Goal: Task Accomplishment & Management: Complete application form

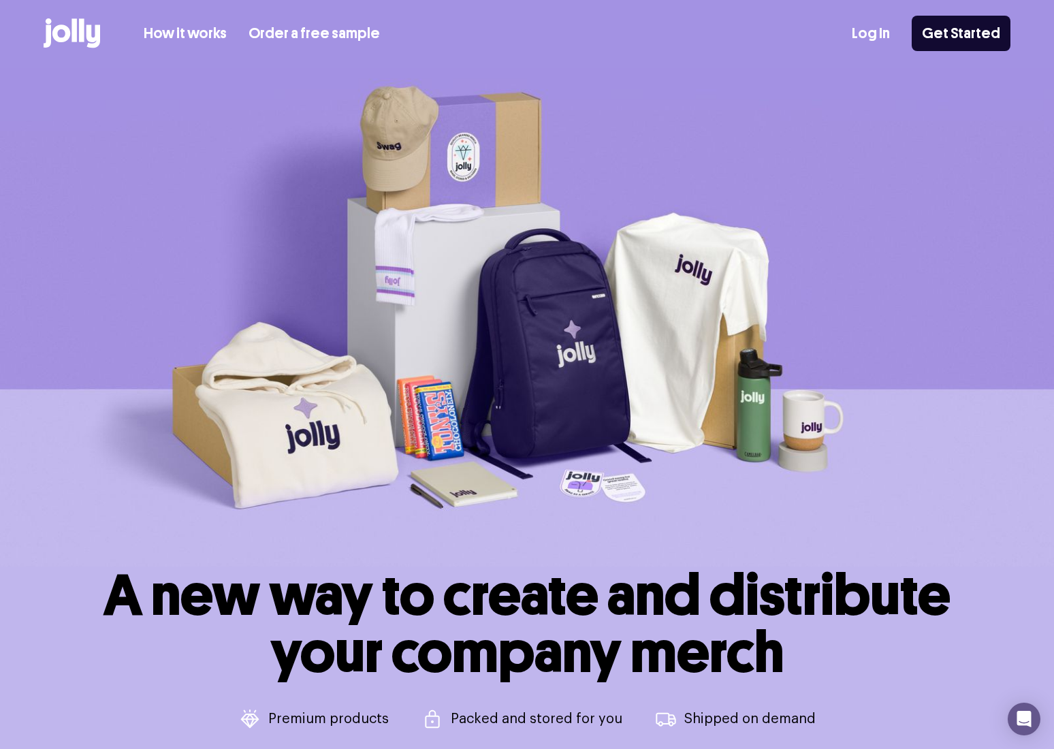
click at [201, 31] on link "How it works" at bounding box center [185, 33] width 83 height 22
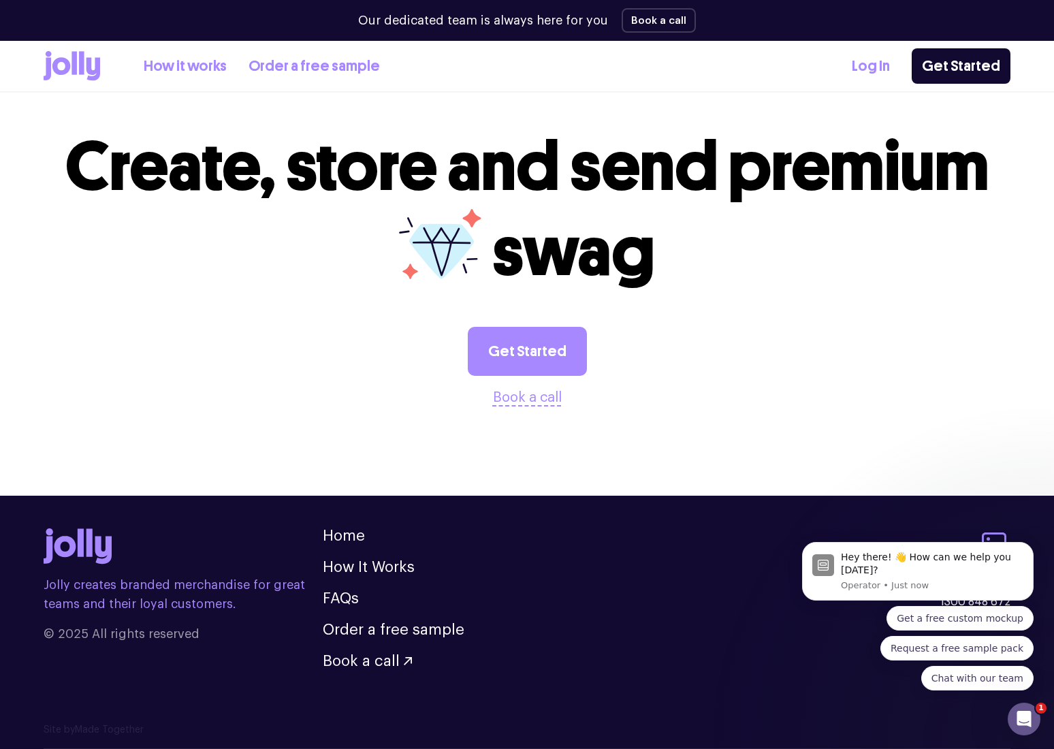
scroll to position [2579, 0]
click at [502, 336] on link "Get Started" at bounding box center [527, 351] width 119 height 49
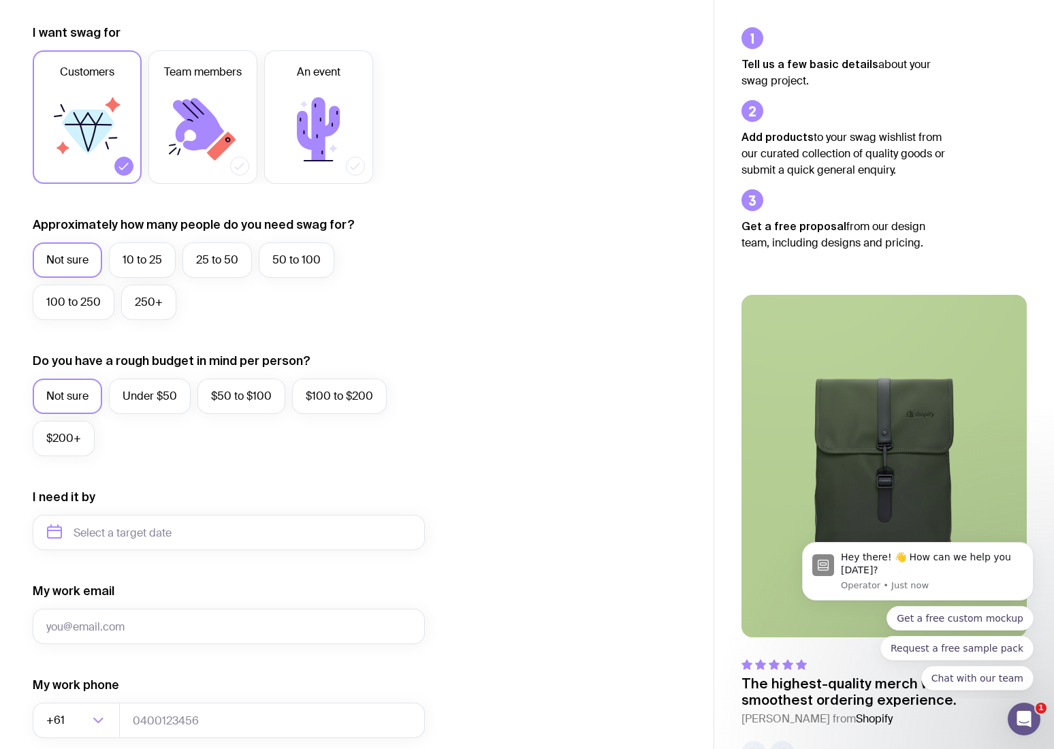
scroll to position [184, 0]
click at [151, 265] on label "10 to 25" at bounding box center [142, 259] width 67 height 35
click at [0, 0] on input "10 to 25" at bounding box center [0, 0] width 0 height 0
click at [176, 384] on label "Under $50" at bounding box center [150, 395] width 82 height 35
click at [0, 0] on input "Under $50" at bounding box center [0, 0] width 0 height 0
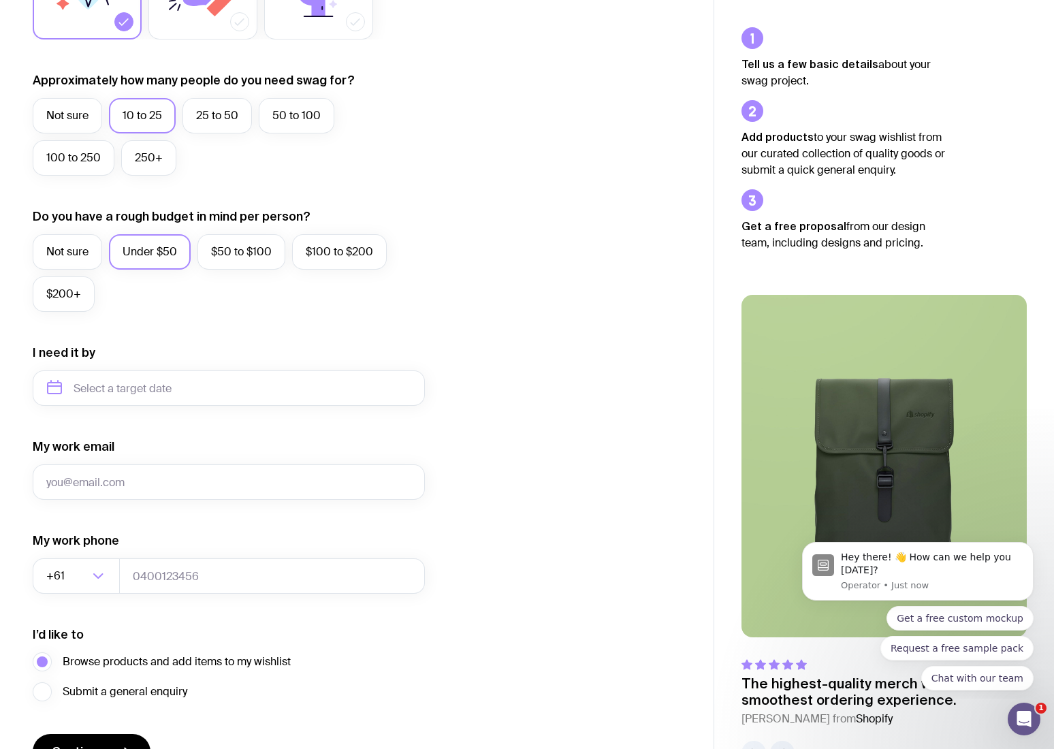
scroll to position [337, 0]
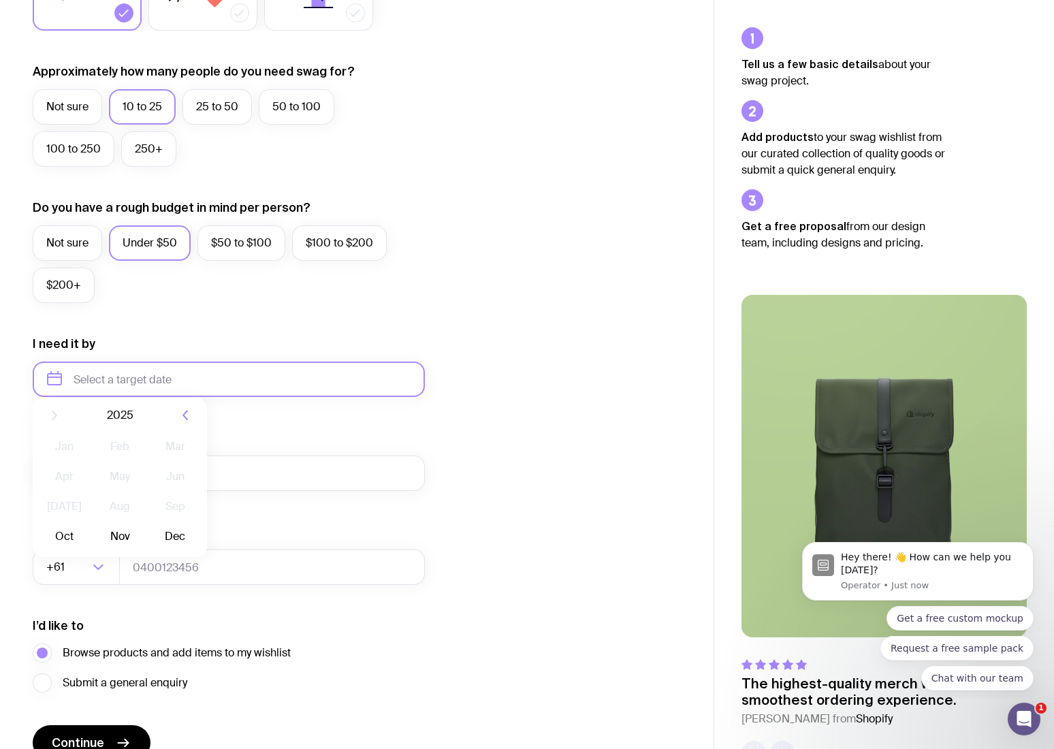
click at [176, 380] on input "text" at bounding box center [229, 378] width 392 height 35
click at [122, 544] on button "Nov" at bounding box center [120, 546] width 50 height 27
type input "November 2025"
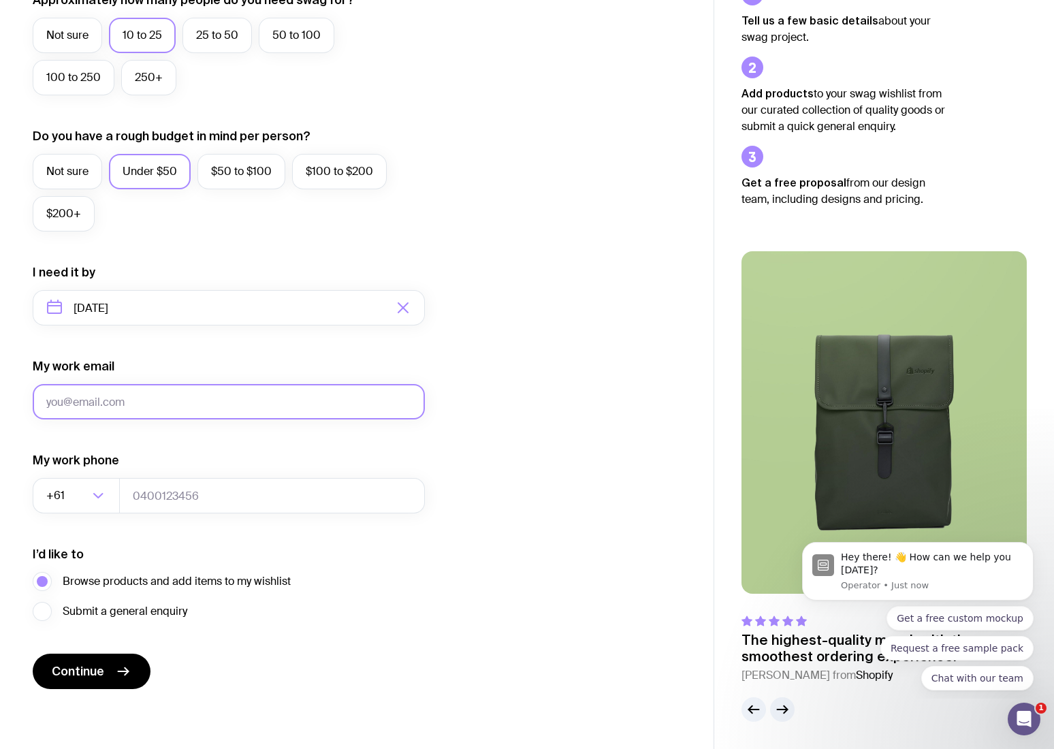
scroll to position [408, 0]
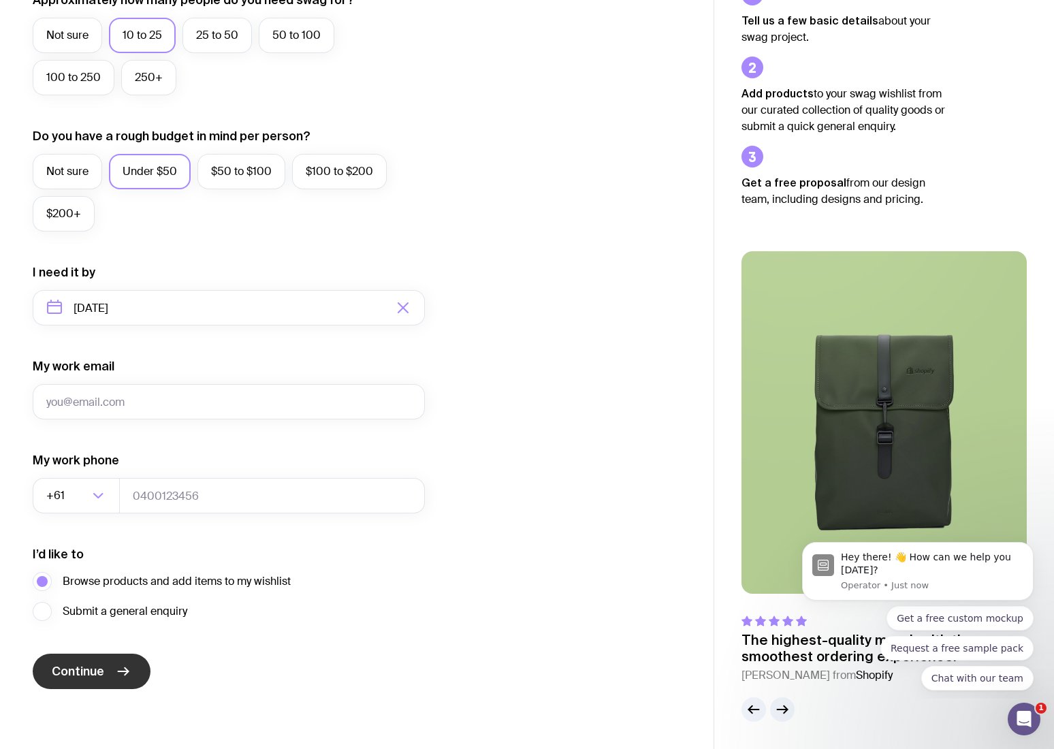
click at [86, 664] on span "Continue" at bounding box center [78, 671] width 52 height 16
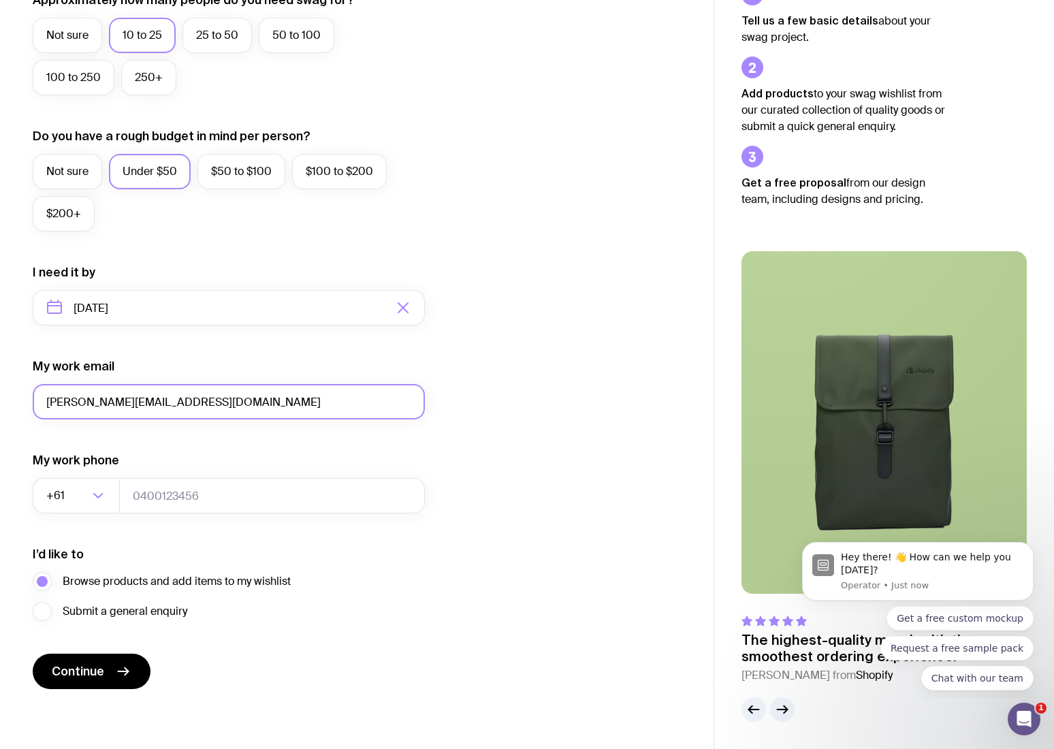
type input "tom@gmail.com"
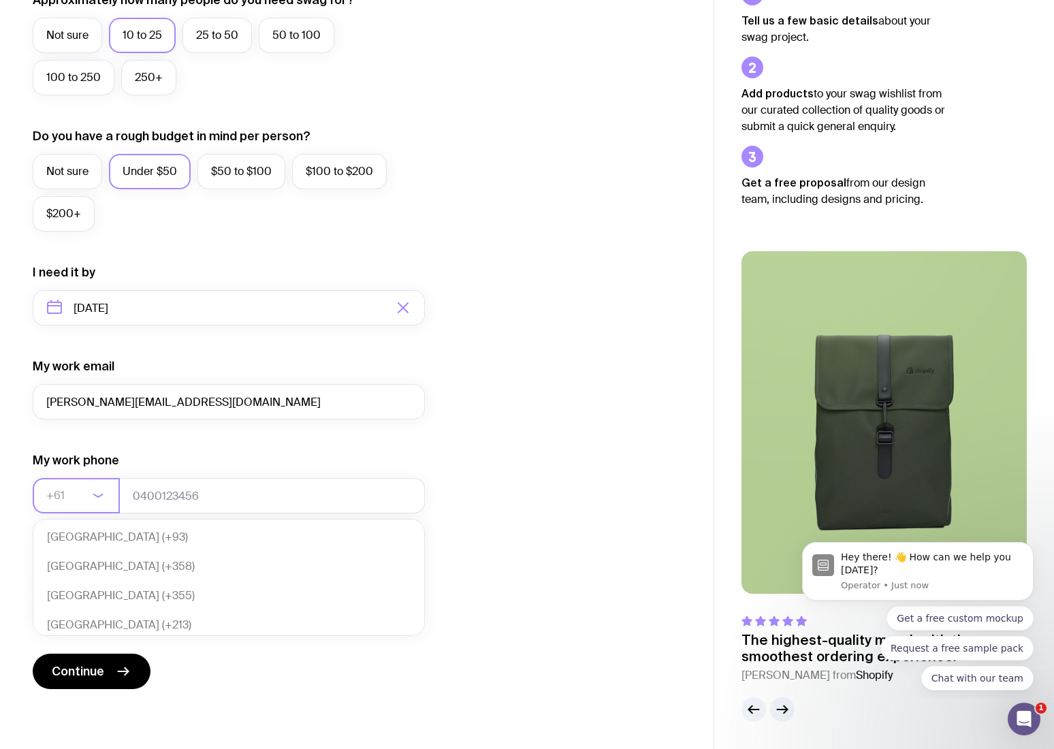
scroll to position [287, 0]
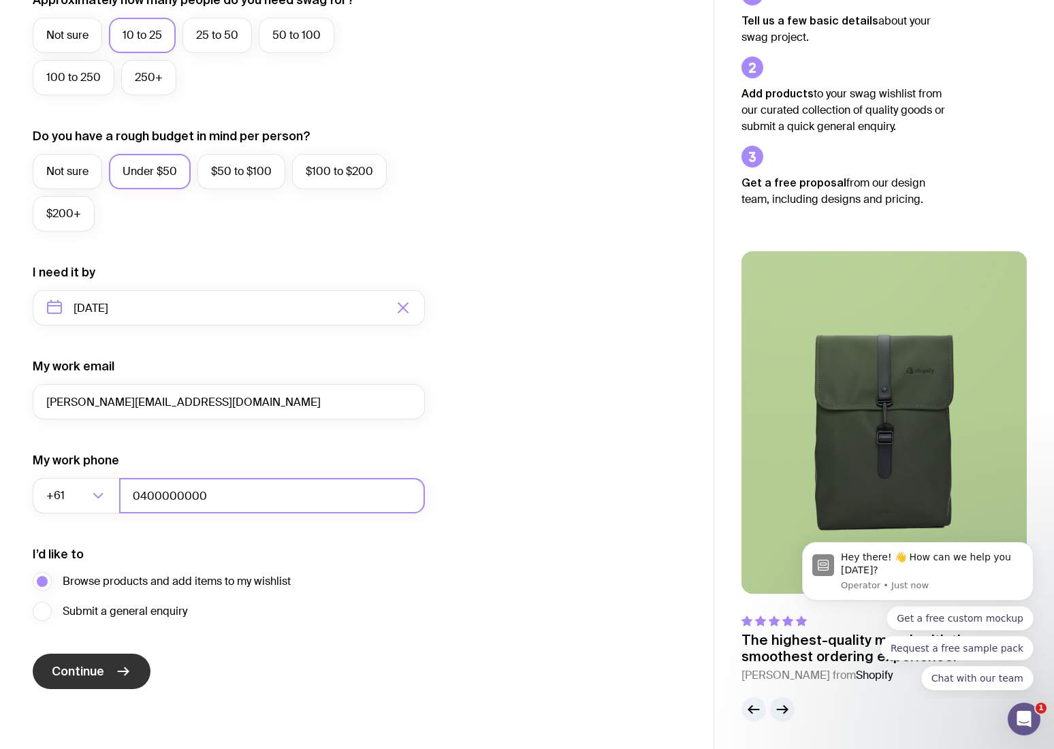
type input "0400000000"
click at [44, 658] on button "Continue" at bounding box center [92, 671] width 118 height 35
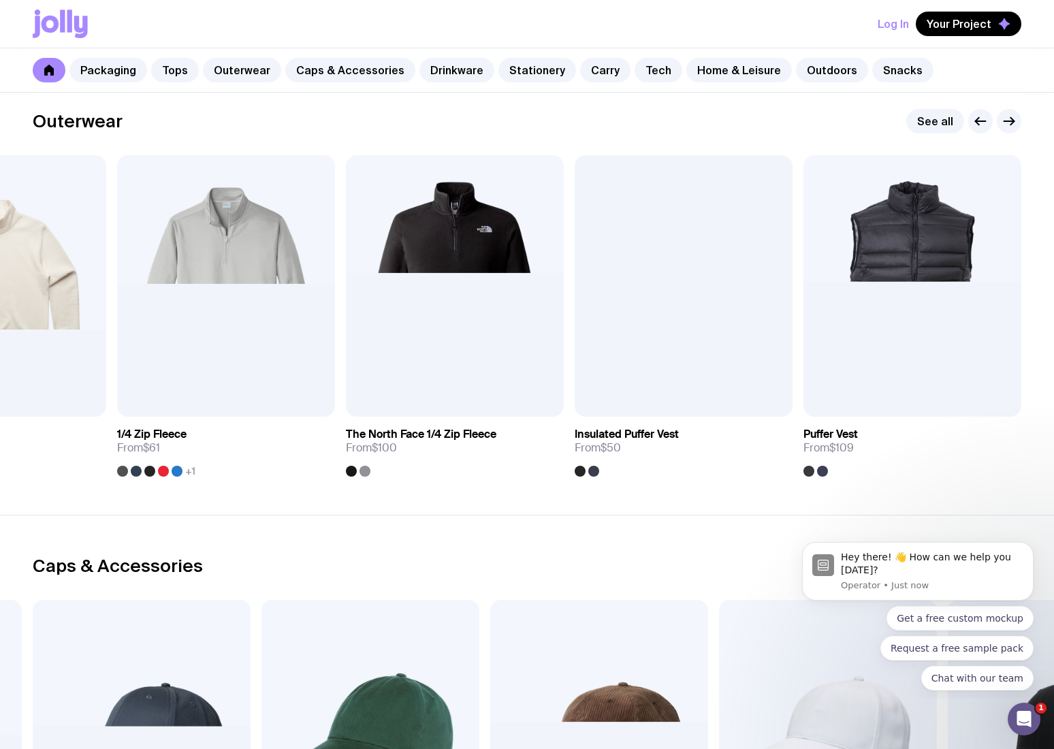
scroll to position [953, 0]
